Goal: Task Accomplishment & Management: Complete application form

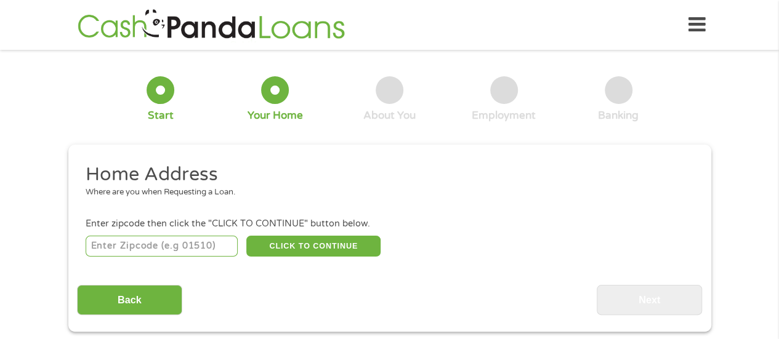
click at [191, 251] on input "number" at bounding box center [162, 246] width 152 height 21
type input "76051"
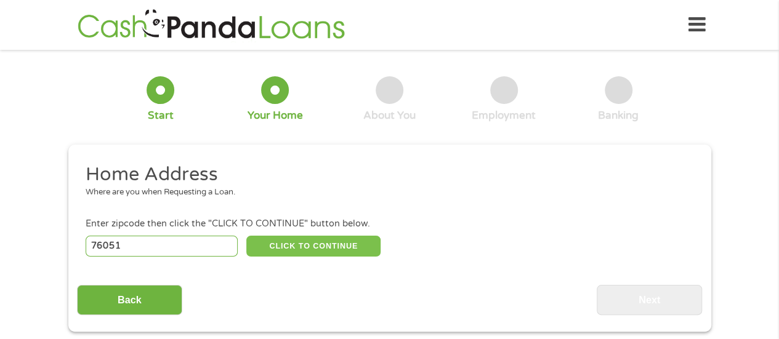
click at [348, 247] on button "CLICK TO CONTINUE" at bounding box center [313, 246] width 134 height 21
type input "76051"
type input "Grapevine"
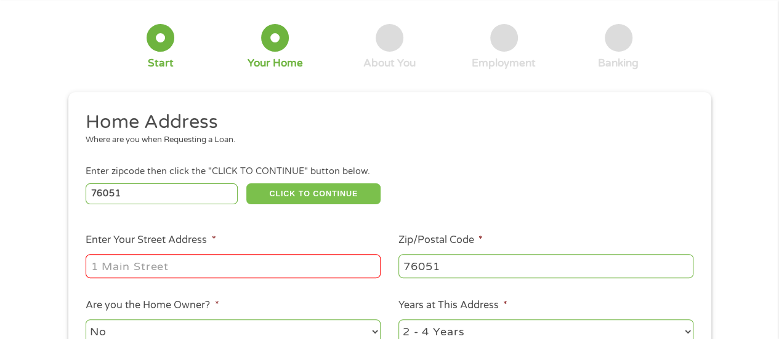
scroll to position [123, 0]
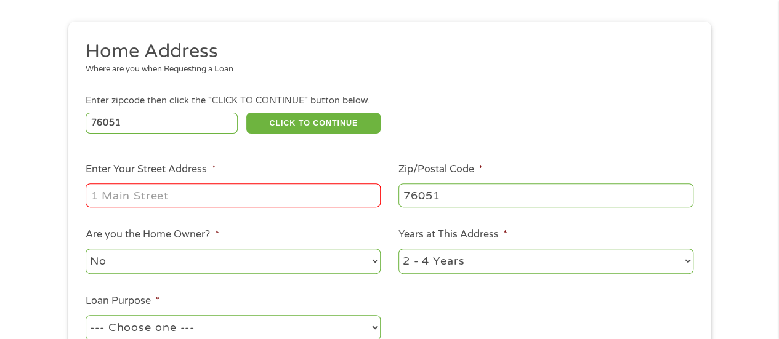
click at [108, 204] on input "Enter Your Street Address *" at bounding box center [233, 195] width 295 height 23
type input "1775 State Highway TX - 26"
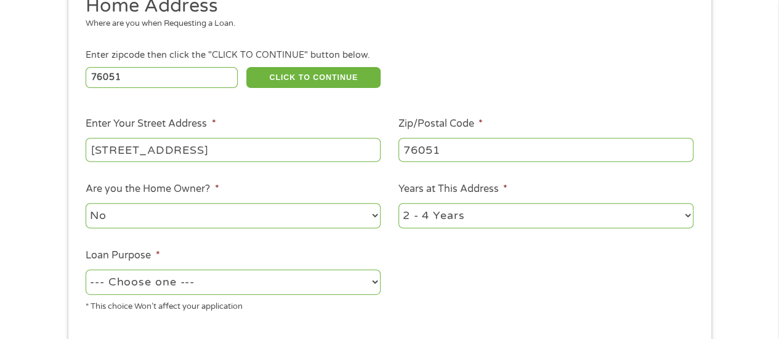
scroll to position [185, 0]
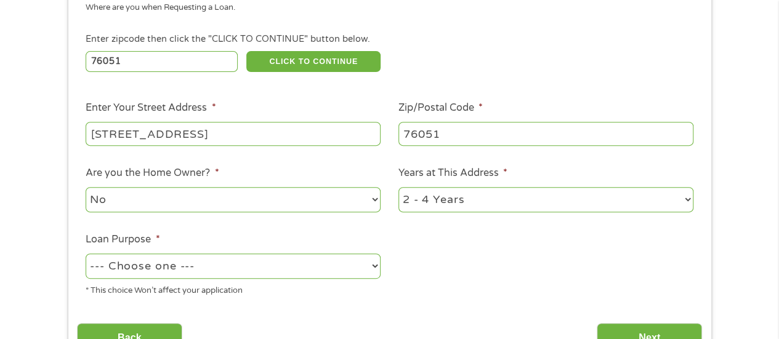
click at [484, 205] on select "1 Year or less 1 - 2 Years 2 - 4 Years Over 4 Years" at bounding box center [546, 199] width 295 height 25
select select "12months"
click at [399, 188] on select "1 Year or less 1 - 2 Years 2 - 4 Years Over 4 Years" at bounding box center [546, 199] width 295 height 25
click at [350, 273] on select "--- Choose one --- Pay Bills Debt Consolidation Home Improvement Major Purchase…" at bounding box center [233, 266] width 295 height 25
select select "other"
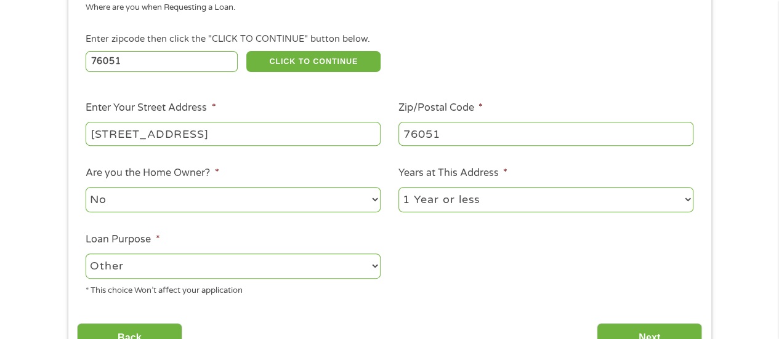
click at [86, 254] on select "--- Choose one --- Pay Bills Debt Consolidation Home Improvement Major Purchase…" at bounding box center [233, 266] width 295 height 25
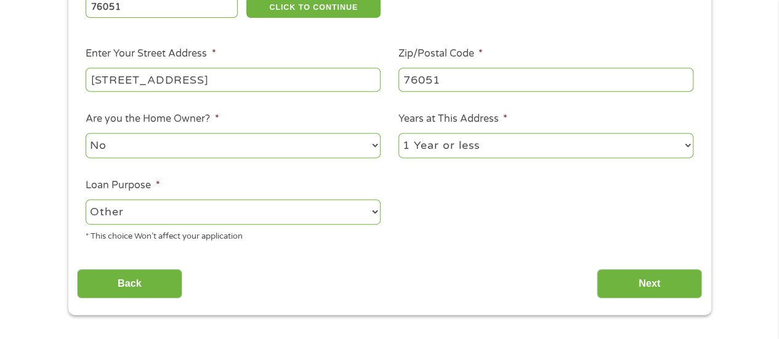
scroll to position [308, 0]
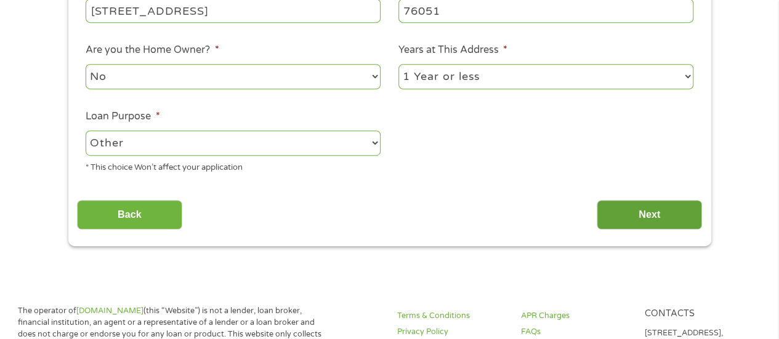
click at [658, 215] on input "Next" at bounding box center [649, 215] width 105 height 30
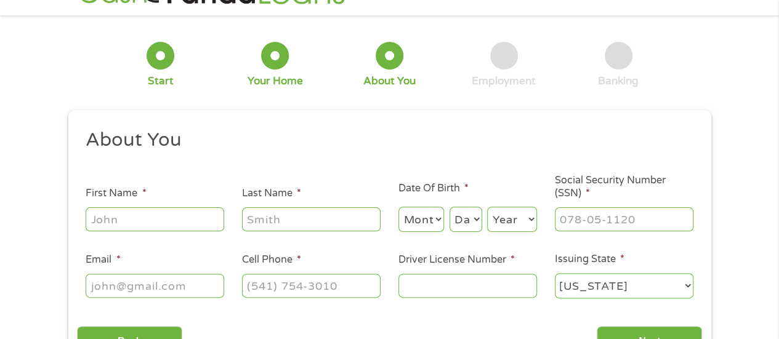
scroll to position [0, 0]
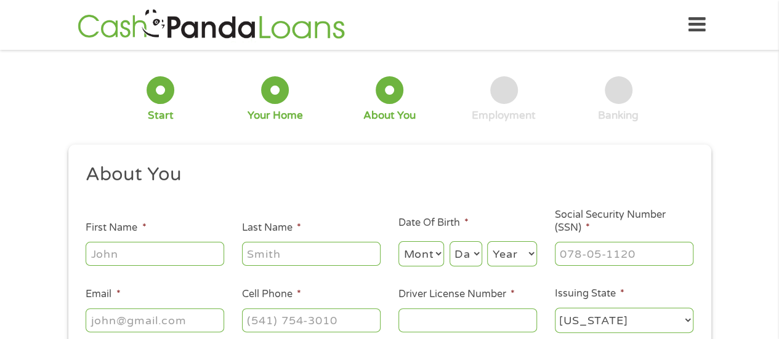
click at [181, 257] on input "First Name *" at bounding box center [155, 253] width 139 height 23
type input "Namrata"
type input "Trivedi"
click at [421, 243] on select "Month 1 2 3 4 5 6 7 8 9 10 11 12" at bounding box center [422, 253] width 46 height 25
select select "6"
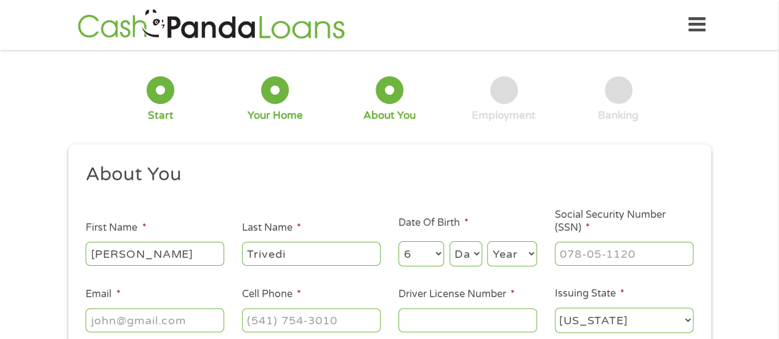
click at [399, 242] on select "Month 1 2 3 4 5 6 7 8 9 10 11 12" at bounding box center [422, 253] width 46 height 25
click at [460, 258] on select "Day 1 2 3 4 5 6 7 8 9 10 11 12 13 14 15 16 17 18 19 20 21 22 23 24 25 26 27 28 …" at bounding box center [466, 253] width 33 height 25
select select "9"
click at [450, 242] on select "Day 1 2 3 4 5 6 7 8 9 10 11 12 13 14 15 16 17 18 19 20 21 22 23 24 25 26 27 28 …" at bounding box center [466, 253] width 33 height 25
click at [504, 244] on select "Year 2007 2006 2005 2004 2003 2002 2001 2000 1999 1998 1997 1996 1995 1994 1993…" at bounding box center [512, 253] width 50 height 25
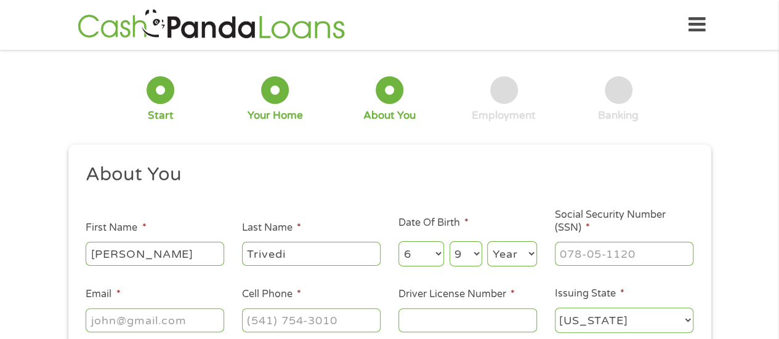
select select "1979"
click at [487, 242] on select "Year 2007 2006 2005 2004 2003 2002 2001 2000 1999 1998 1997 1996 1995 1994 1993…" at bounding box center [512, 253] width 50 height 25
click at [590, 252] on input "___-__-____" at bounding box center [624, 253] width 139 height 23
type input "793-68-9252"
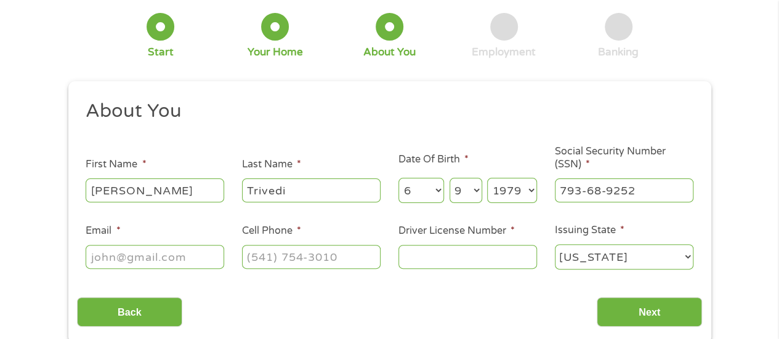
scroll to position [185, 0]
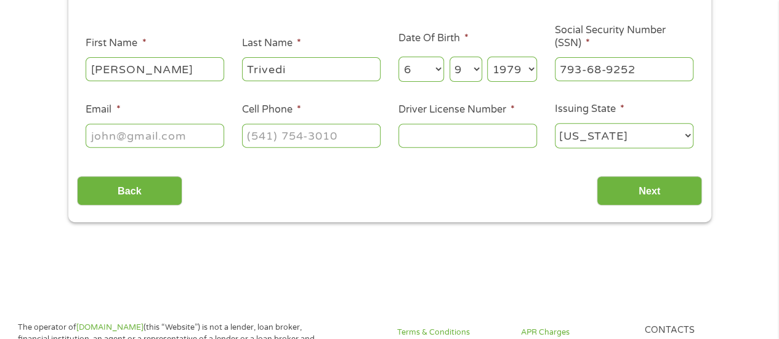
click at [154, 139] on input "Email *" at bounding box center [155, 135] width 139 height 23
type input "namrata.79@yahoo.com"
type input "(972) 537-8475"
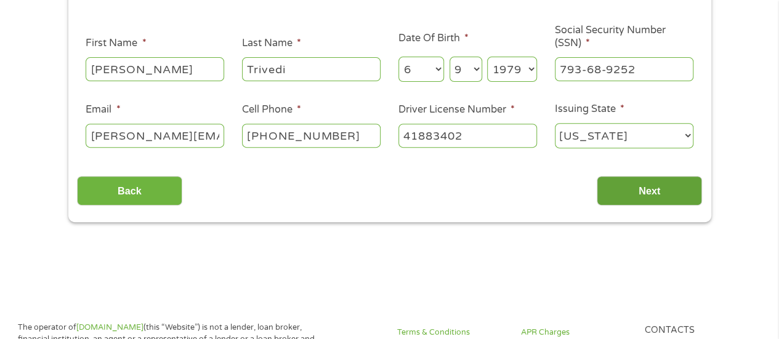
type input "41883402"
click at [649, 188] on input "Next" at bounding box center [649, 191] width 105 height 30
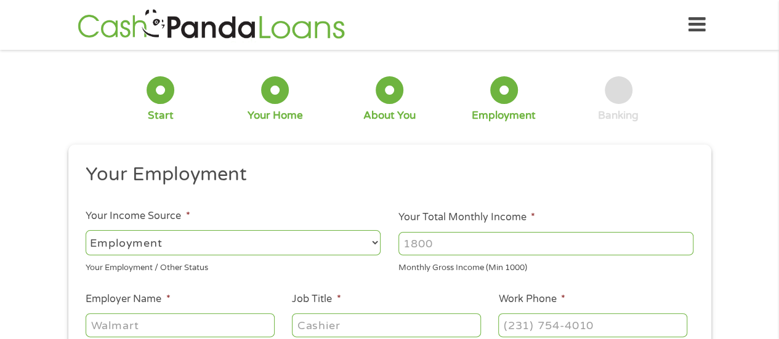
click at [374, 242] on select "--- Choose one --- Employment Self Employed Benefits" at bounding box center [233, 242] width 295 height 25
click at [415, 247] on input "Your Total Monthly Income *" at bounding box center [546, 243] width 295 height 23
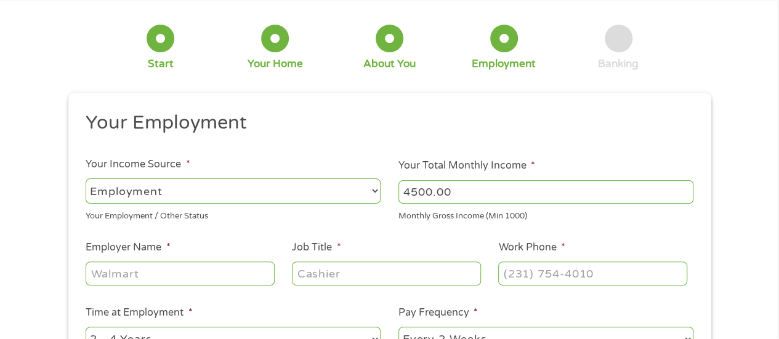
scroll to position [123, 0]
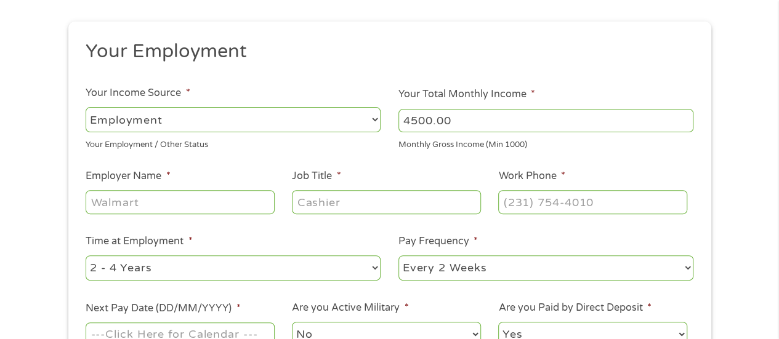
type input "4500.00"
click at [169, 209] on input "Employer Name *" at bounding box center [180, 201] width 188 height 23
type input "C"
type input "Performance Food Group"
type input "AP Analyst"
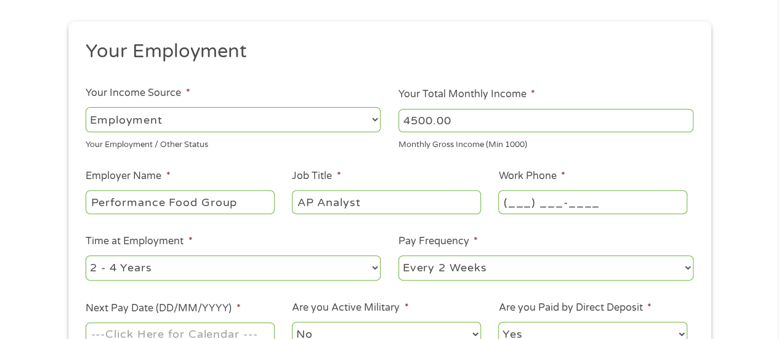
click at [524, 204] on input "(___) ___-____" at bounding box center [592, 201] width 188 height 23
drag, startPoint x: 525, startPoint y: 203, endPoint x: 581, endPoint y: 203, distance: 56.7
click at [581, 203] on input "(__9) 702-93__" at bounding box center [592, 201] width 188 height 23
type input "(940) 293-____"
type input "(940) 293-8600"
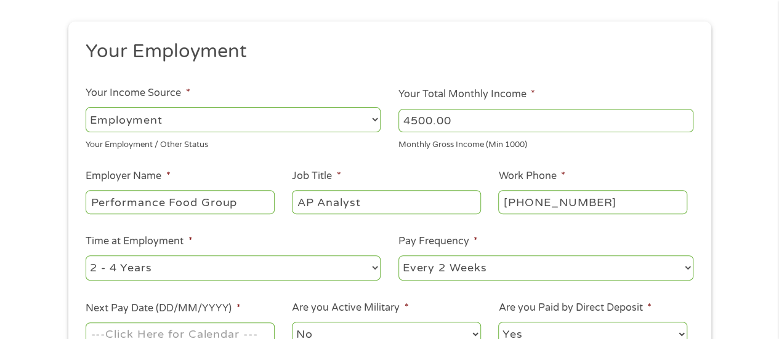
click at [219, 272] on select "--- Choose one --- 1 Year or less 1 - 2 Years 2 - 4 Years Over 4 Years" at bounding box center [233, 268] width 295 height 25
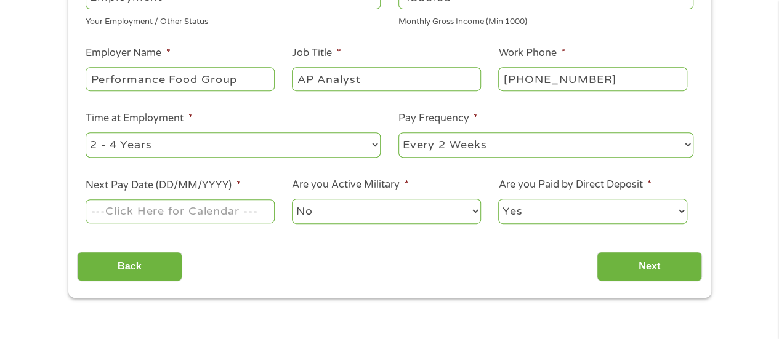
click at [636, 152] on select "--- Choose one --- Every 2 Weeks Every Week Monthly Semi-Monthly" at bounding box center [546, 144] width 295 height 25
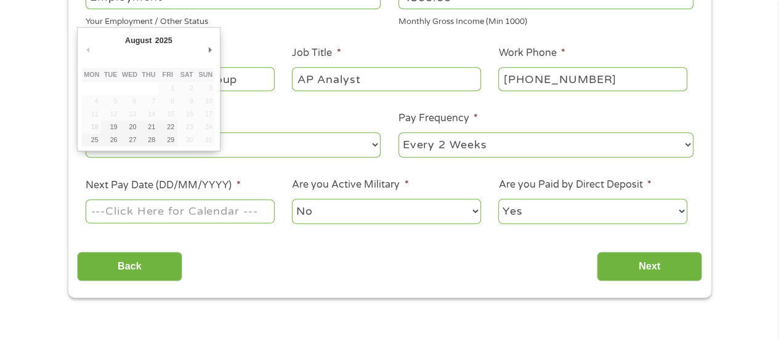
drag, startPoint x: 186, startPoint y: 222, endPoint x: 192, endPoint y: 217, distance: 7.0
click at [188, 222] on input "Next Pay Date (DD/MM/YYYY) *" at bounding box center [180, 211] width 188 height 23
type input "29/08/2025"
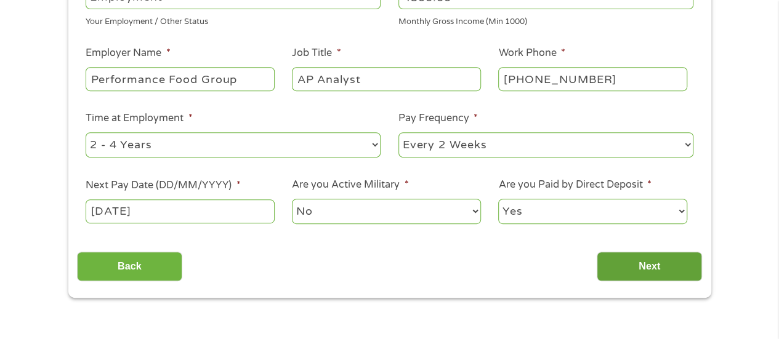
click at [645, 265] on input "Next" at bounding box center [649, 267] width 105 height 30
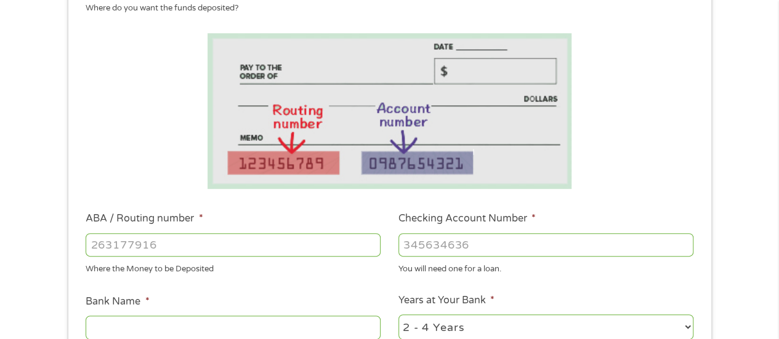
scroll to position [185, 0]
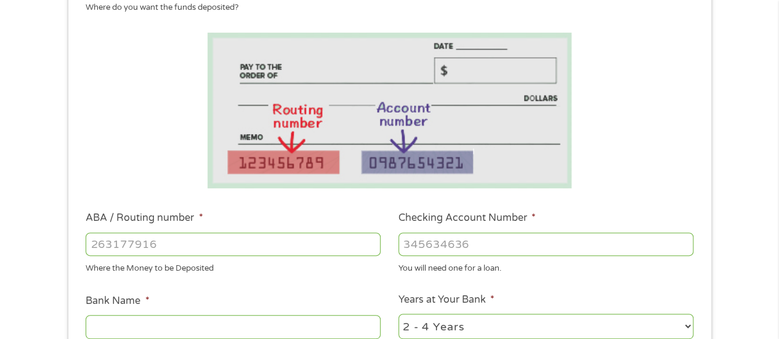
click at [245, 248] on input "ABA / Routing number *" at bounding box center [233, 244] width 295 height 23
type input "111000614"
type input "JPMORGAN CHASE BANK NA"
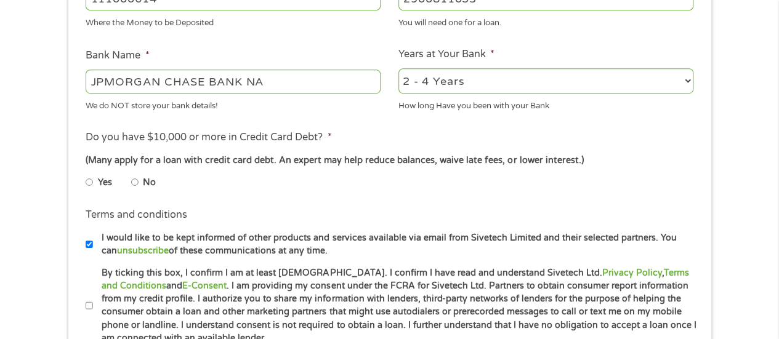
scroll to position [431, 0]
type input "2900811053"
click at [663, 68] on select "2 - 4 Years 6 - 12 Months 1 - 2 Years Over 4 Years" at bounding box center [546, 80] width 295 height 25
select select "60months"
click at [399, 68] on select "2 - 4 Years 6 - 12 Months 1 - 2 Years Over 4 Years" at bounding box center [546, 80] width 295 height 25
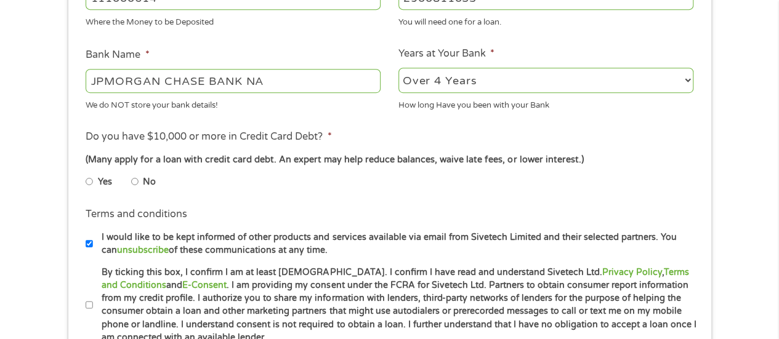
click at [134, 183] on input "No" at bounding box center [134, 182] width 7 height 20
radio input "true"
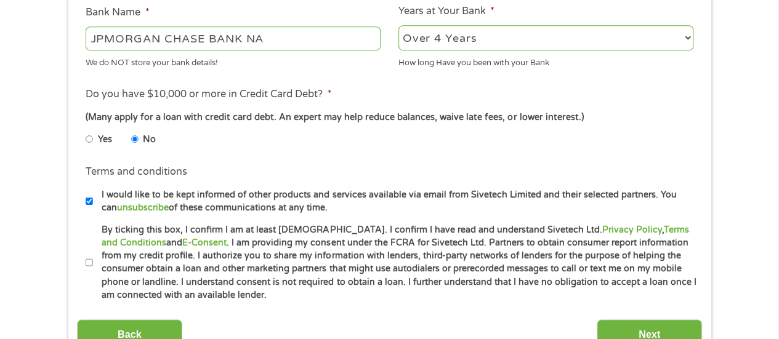
scroll to position [493, 0]
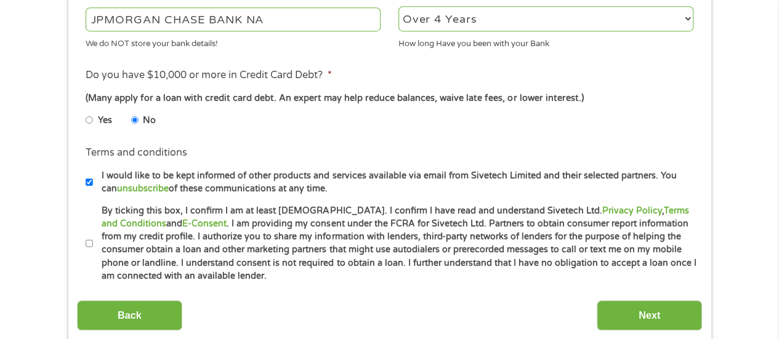
click at [90, 251] on input "By ticking this box, I confirm I am at least 18 years old. I confirm I have rea…" at bounding box center [89, 244] width 7 height 20
checkbox input "true"
click at [663, 322] on input "Next" at bounding box center [649, 316] width 105 height 30
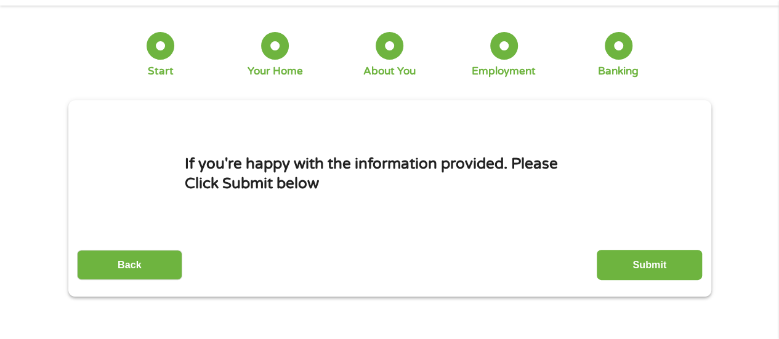
scroll to position [62, 0]
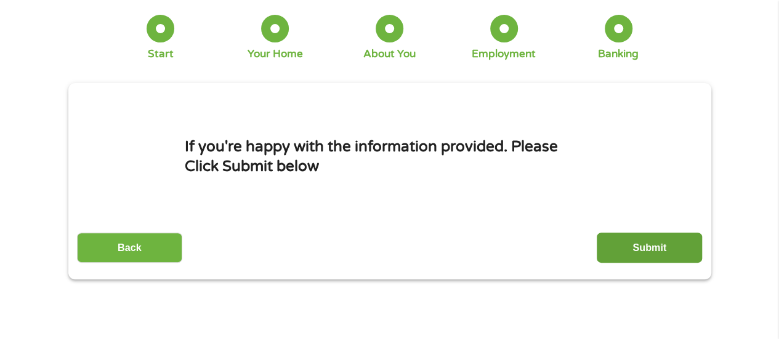
click at [694, 245] on input "Submit" at bounding box center [649, 248] width 105 height 30
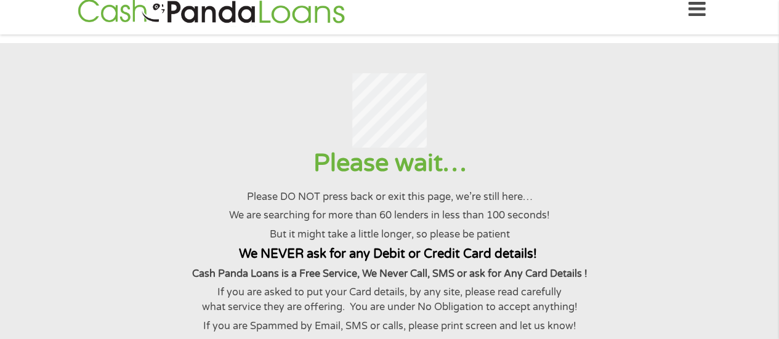
scroll to position [0, 0]
